Goal: Transaction & Acquisition: Purchase product/service

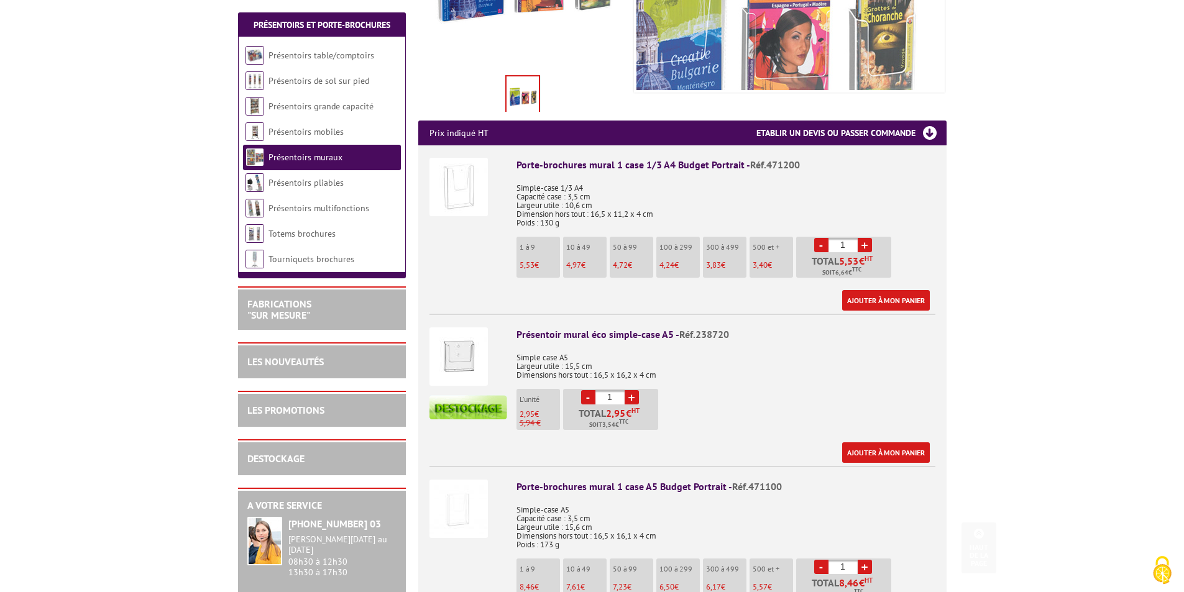
scroll to position [373, 0]
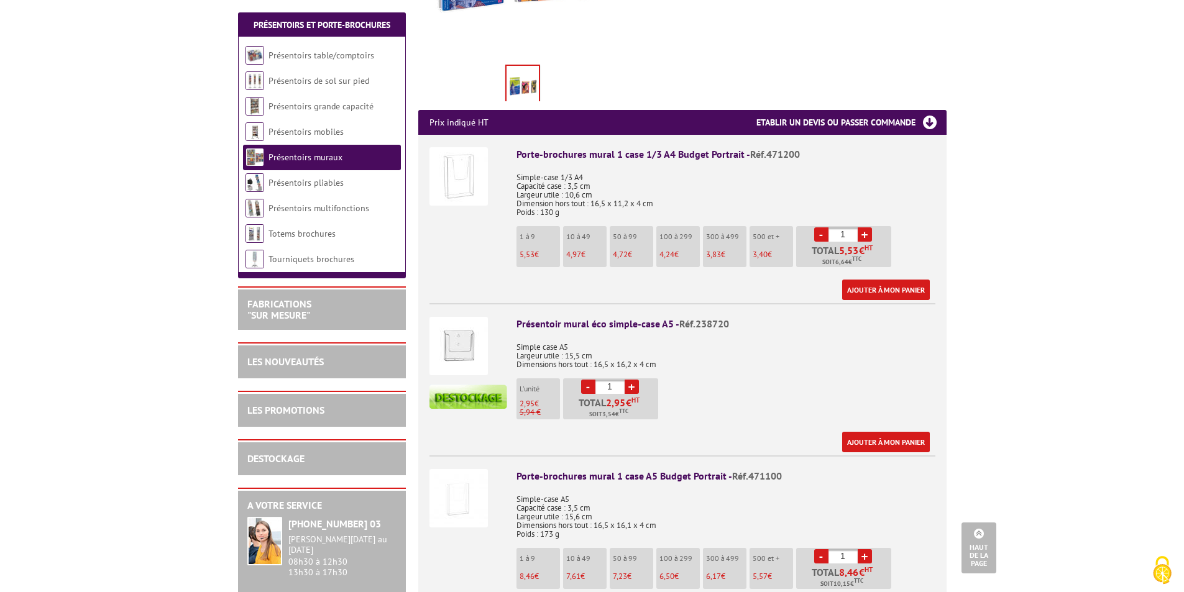
click at [672, 334] on p "Simple case A5 Largeur utile : 15,5 cm Dimensions hors tout : 16,5 x 16,2 x 4 cm" at bounding box center [725, 351] width 419 height 35
click at [736, 348] on p "Simple case A5 Largeur utile : 15,5 cm Dimensions hors tout : 16,5 x 16,2 x 4 cm" at bounding box center [725, 351] width 419 height 35
click at [633, 432] on div "Ajouter à mon panier" at bounding box center [722, 442] width 413 height 21
click at [628, 432] on div "Ajouter à mon panier" at bounding box center [722, 442] width 413 height 21
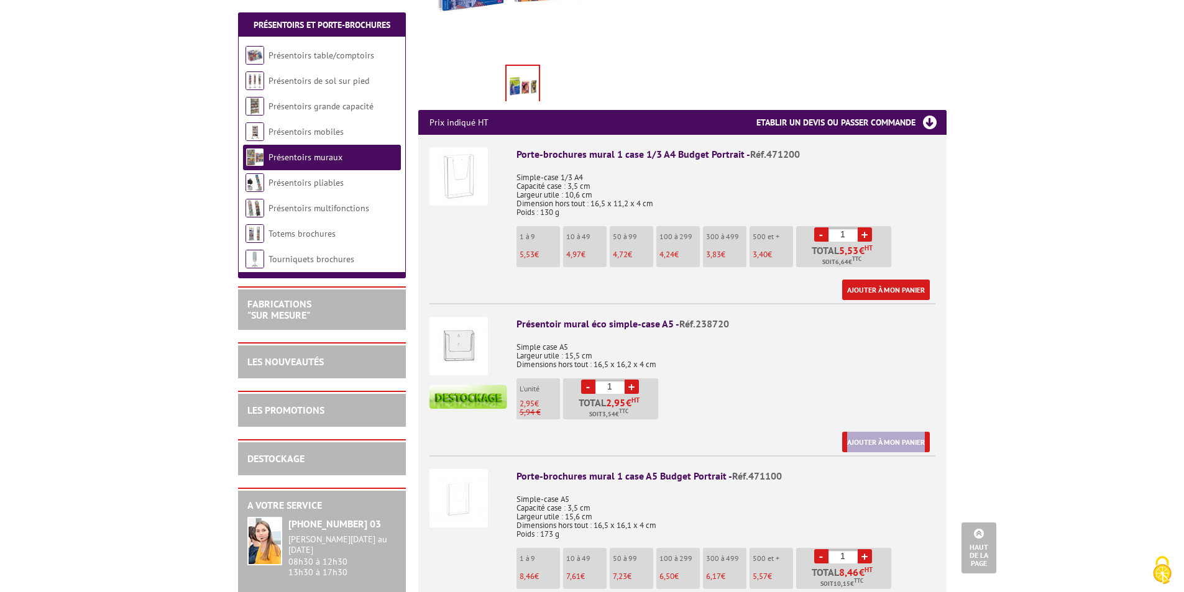
click at [628, 432] on div "Ajouter à mon panier" at bounding box center [722, 442] width 413 height 21
click at [627, 432] on div "Ajouter à mon panier" at bounding box center [722, 442] width 413 height 21
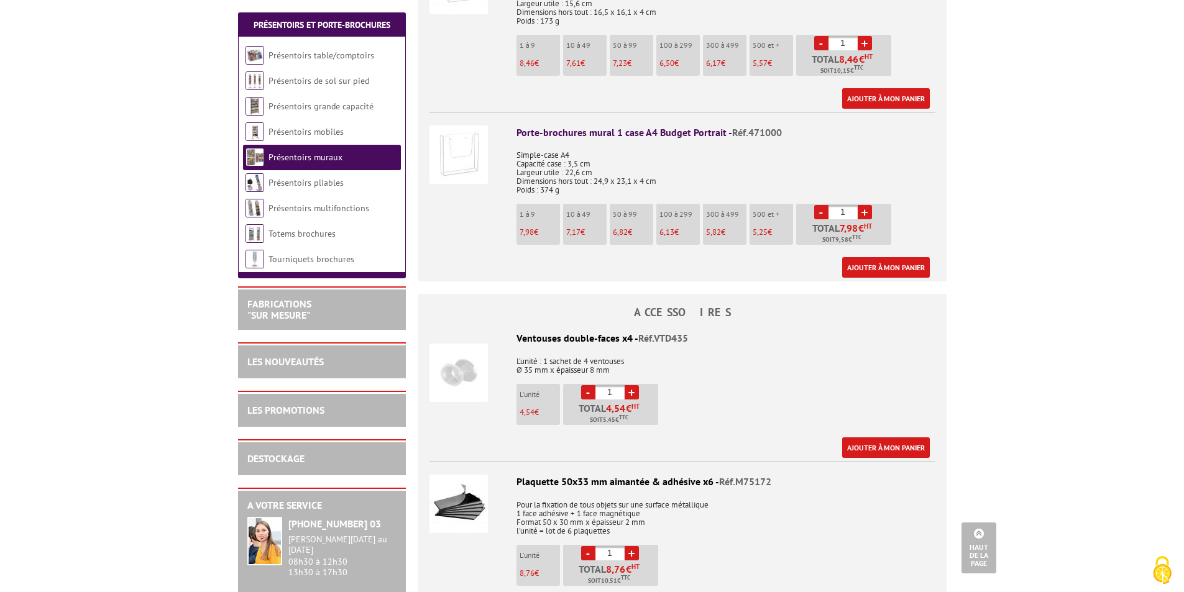
scroll to position [994, 0]
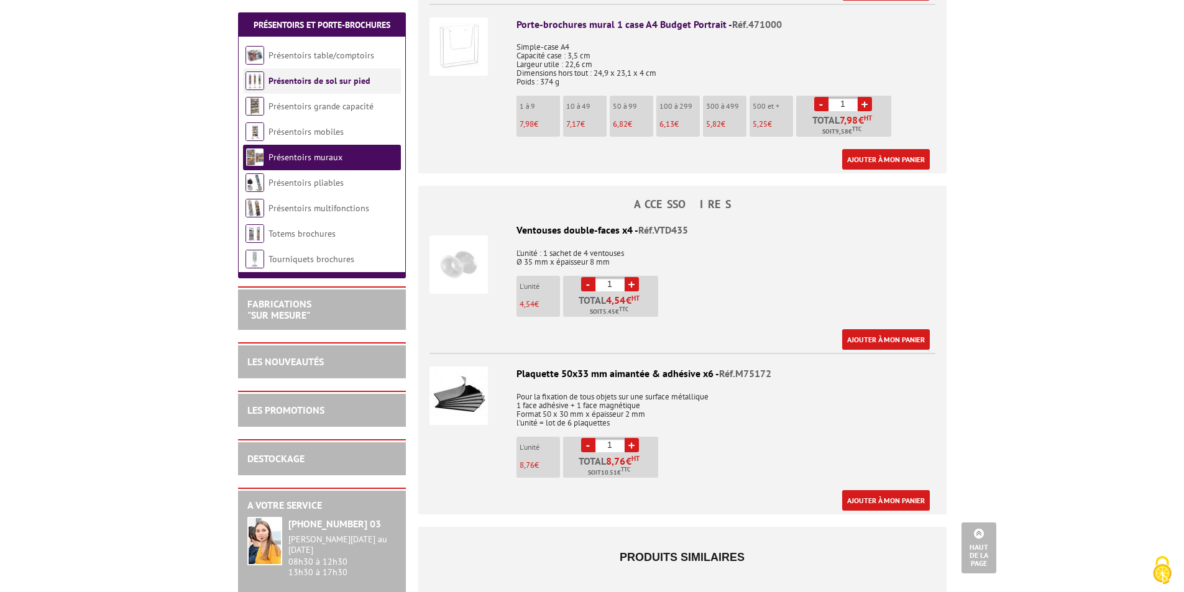
click at [289, 83] on link "Présentoirs de sol sur pied" at bounding box center [319, 80] width 102 height 11
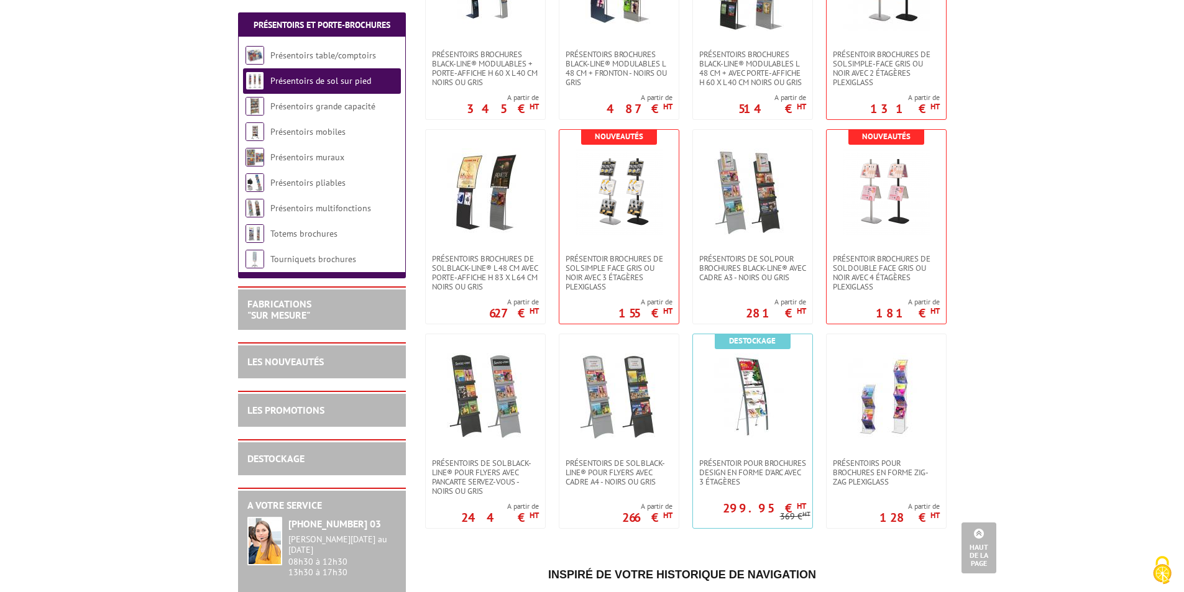
scroll to position [1243, 0]
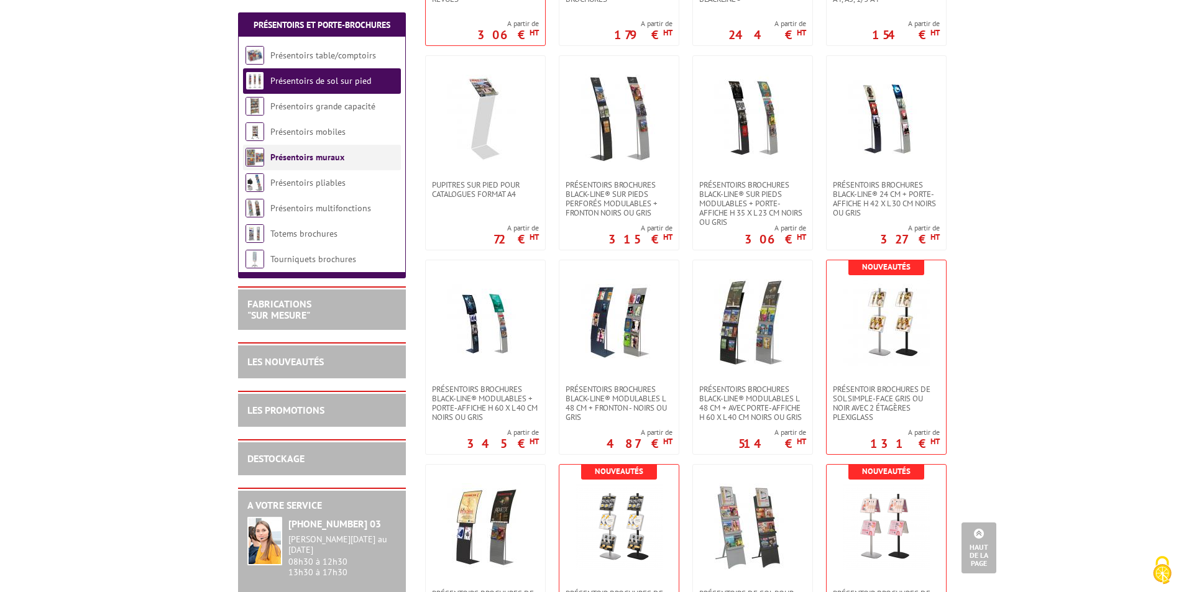
click at [288, 164] on li "Présentoirs muraux" at bounding box center [322, 157] width 158 height 25
click at [286, 158] on link "Présentoirs muraux" at bounding box center [307, 157] width 74 height 11
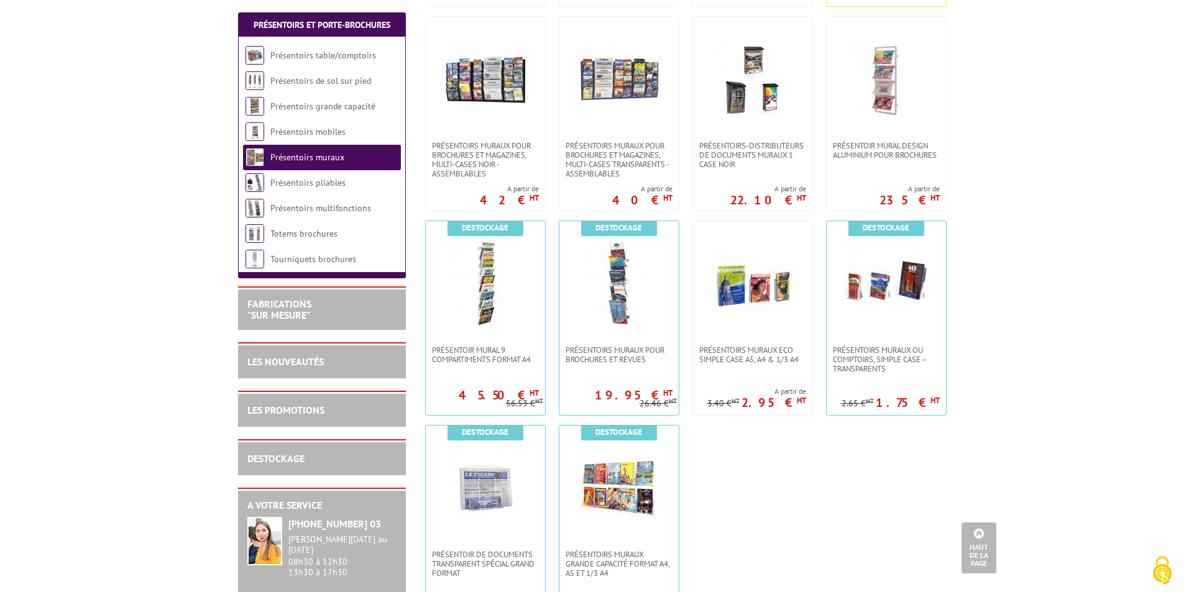
scroll to position [435, 0]
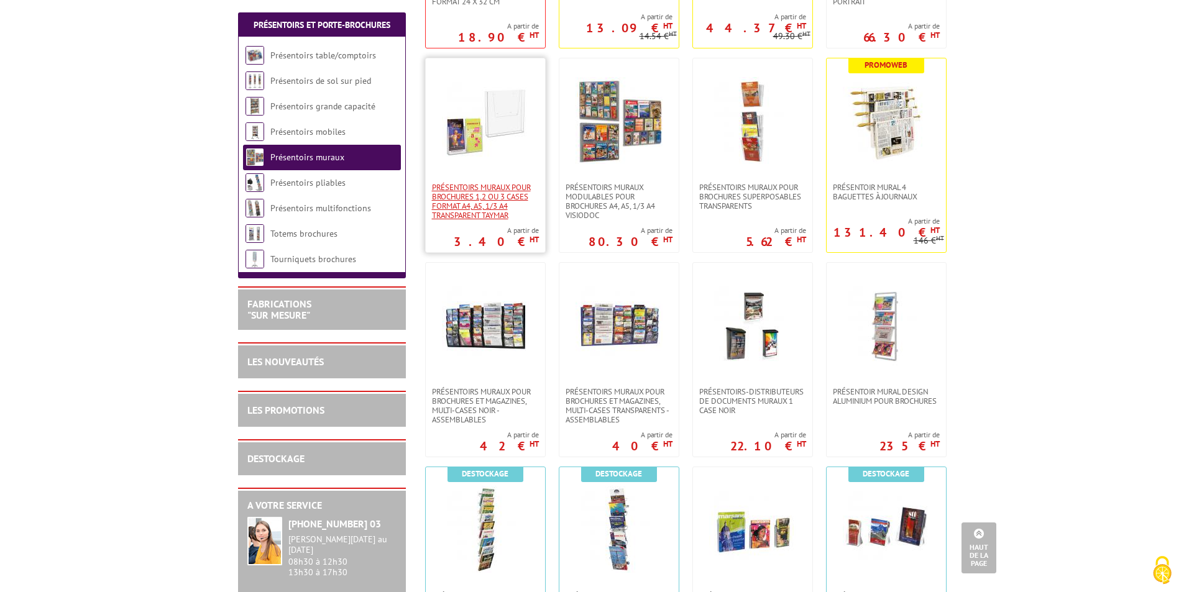
click at [482, 189] on span "PRÉSENTOIRS MURAUX POUR BROCHURES 1,2 OU 3 CASES FORMAT A4, A5, 1/3 A4 TRANSPAR…" at bounding box center [485, 201] width 107 height 37
